Goal: Task Accomplishment & Management: Manage account settings

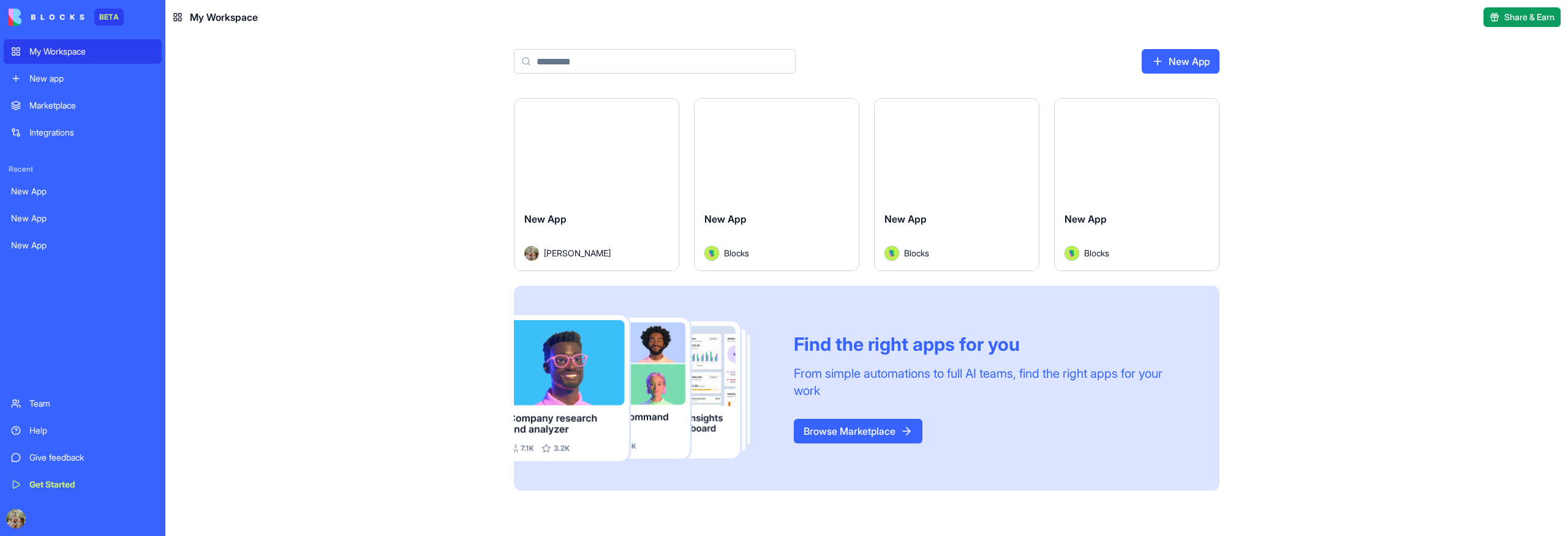
click at [1422, 258] on div "Launch New App [PERSON_NAME] Launch New App Blocks Launch New App Blocks Launch…" at bounding box center [867, 317] width 1403 height 438
click at [63, 88] on link "New app" at bounding box center [83, 78] width 158 height 24
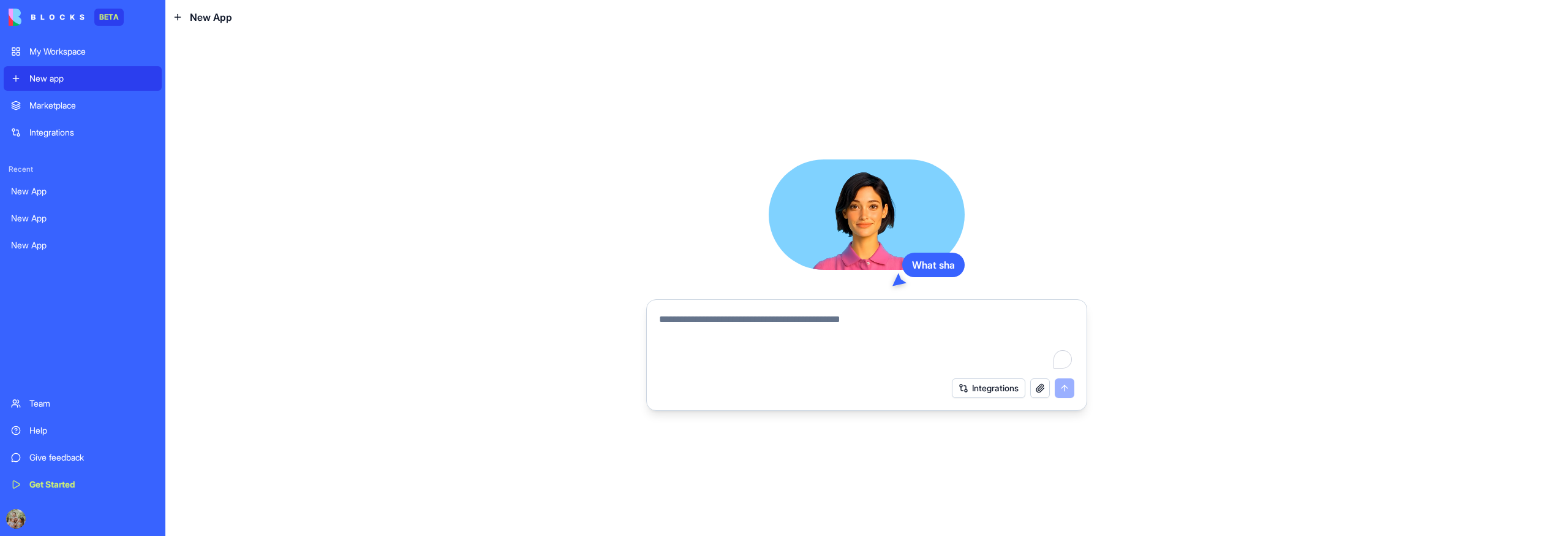
click at [59, 109] on div "Marketplace" at bounding box center [92, 105] width 125 height 13
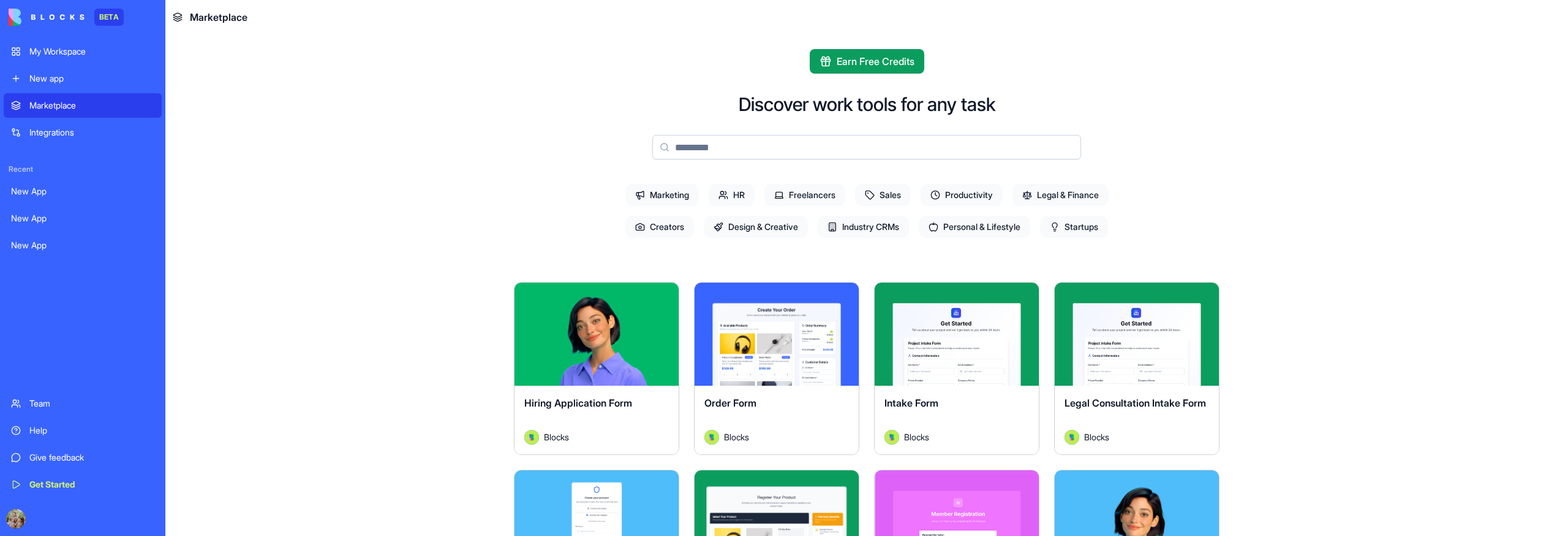
click at [71, 50] on div "My Workspace" at bounding box center [92, 51] width 125 height 13
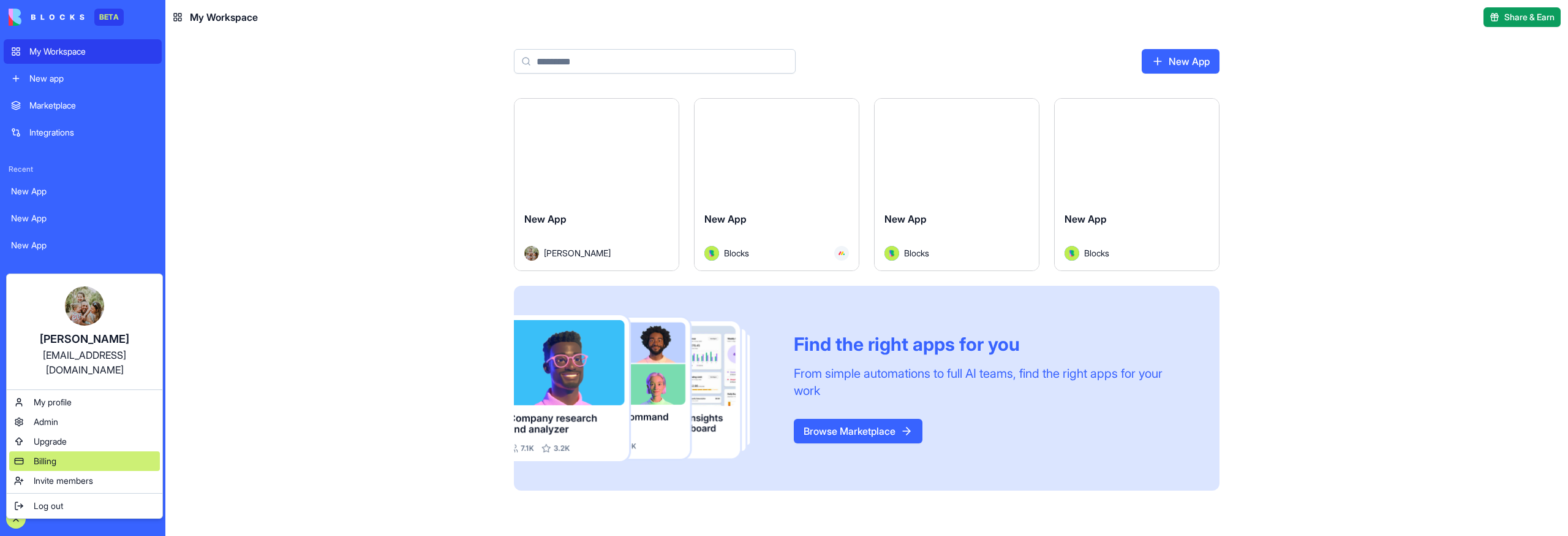
click at [49, 427] on span "Billing" at bounding box center [45, 461] width 22 height 13
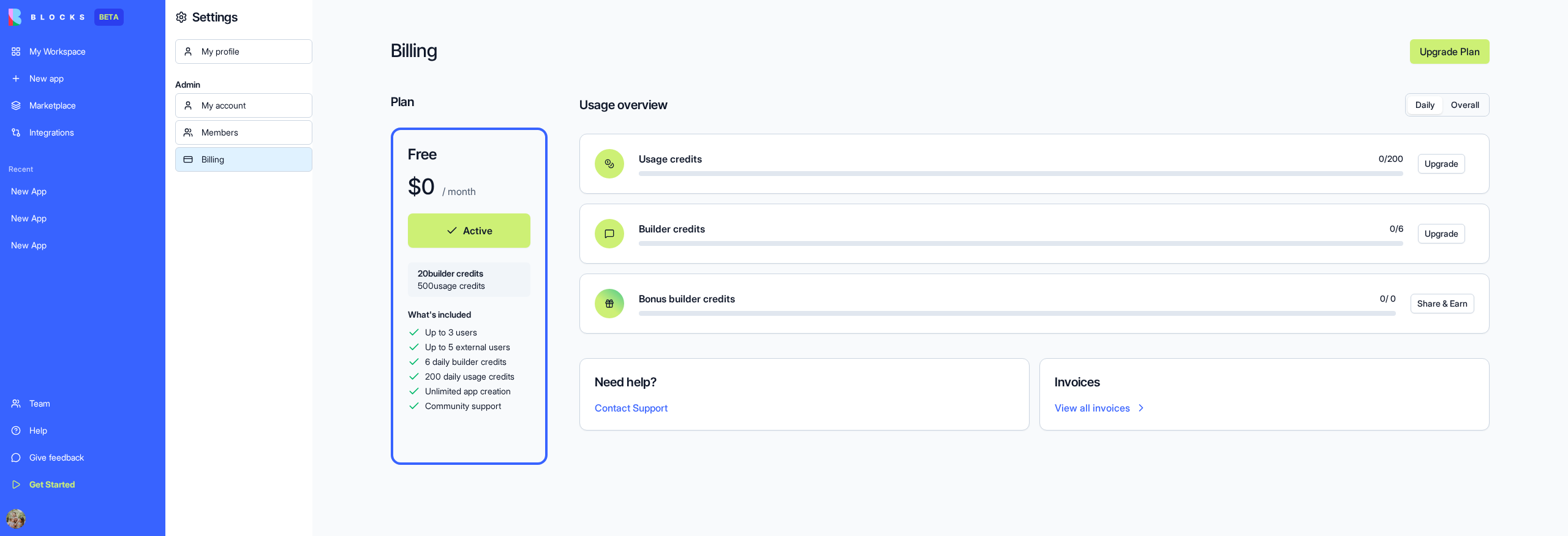
click at [608, 427] on div "Billing Upgrade Plan Plan Free $ 0 / month Active 20 builder credits 500 usage …" at bounding box center [941, 268] width 1256 height 536
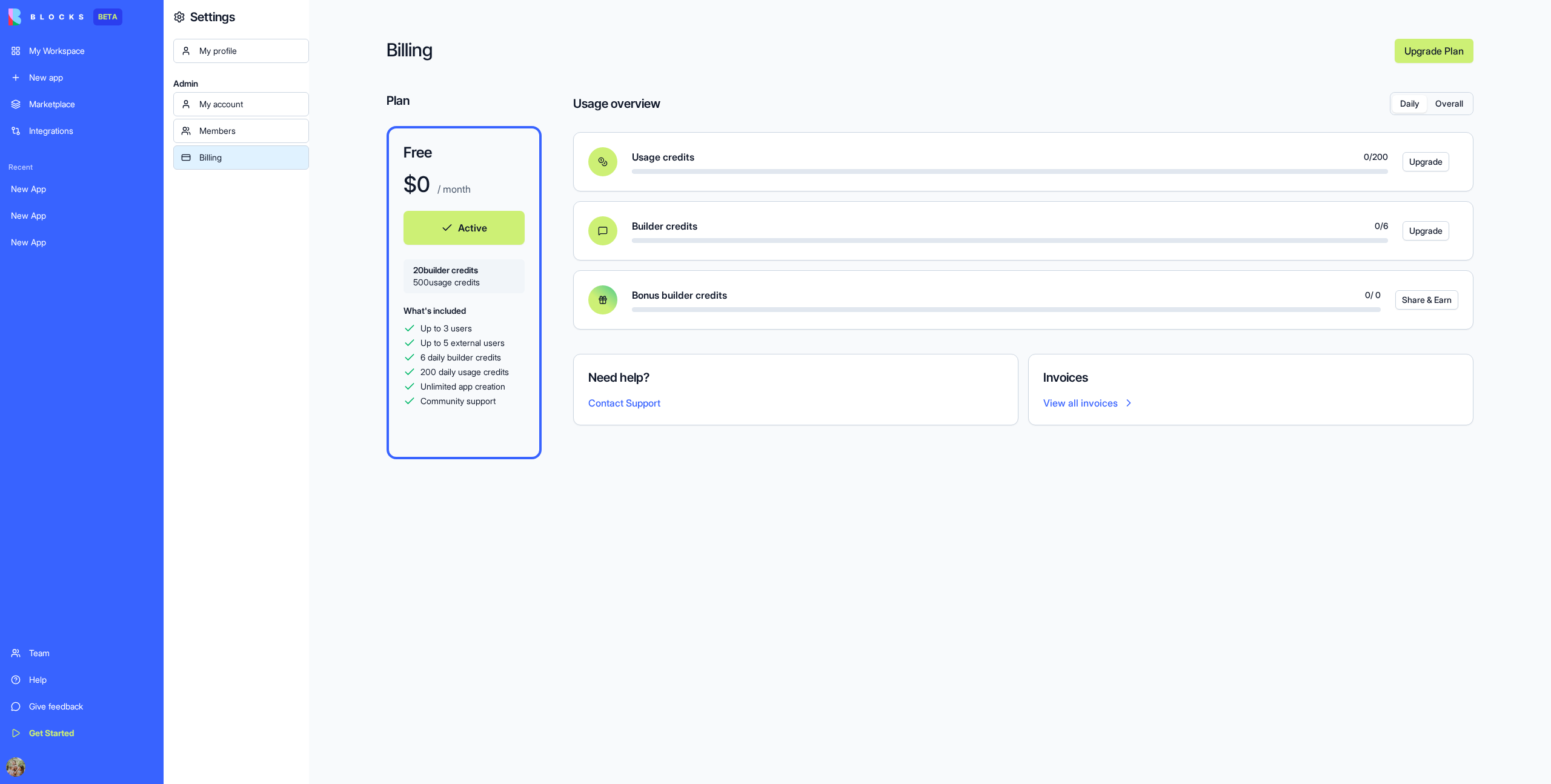
click at [1267, 422] on div "Billing Upgrade Plan Plan Free $ 0 / month Active 20 builder credits 500 usage …" at bounding box center [930, 392] width 1242 height 784
